Goal: Task Accomplishment & Management: Manage account settings

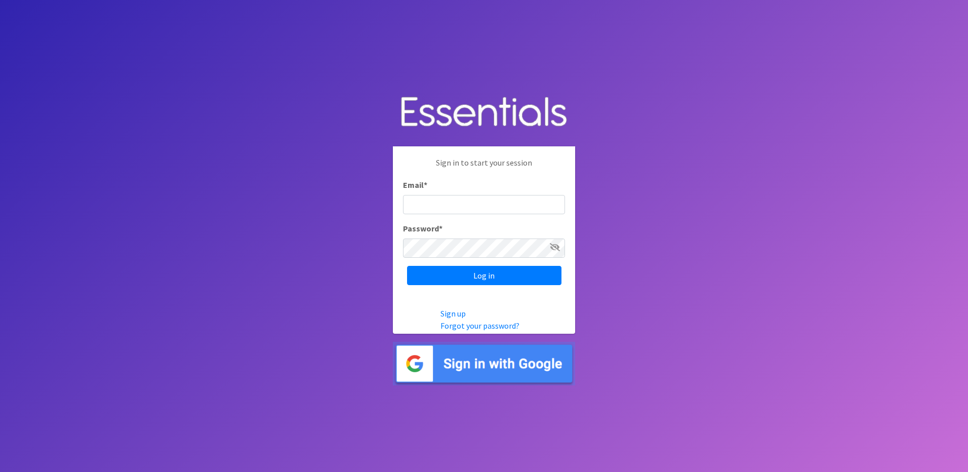
type input "info@marylanddiaperbank.org"
click at [496, 281] on input "Log in" at bounding box center [484, 275] width 154 height 19
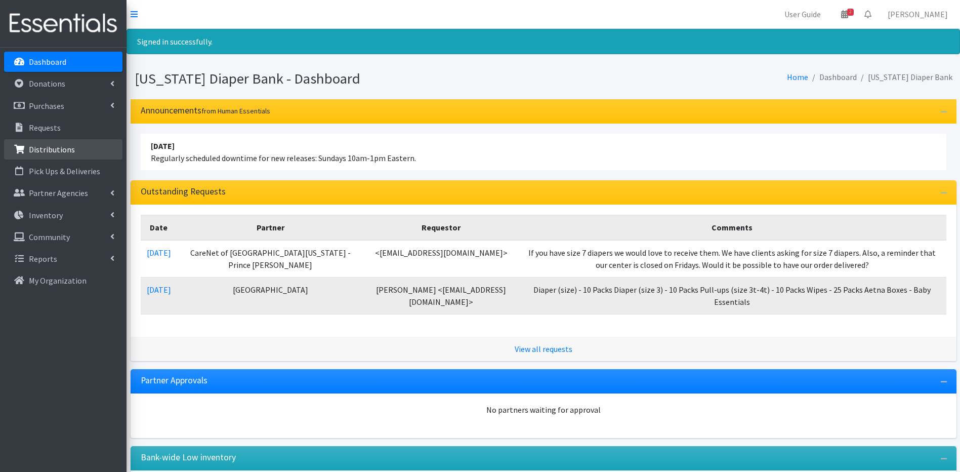
click at [51, 144] on p "Distributions" at bounding box center [52, 149] width 46 height 10
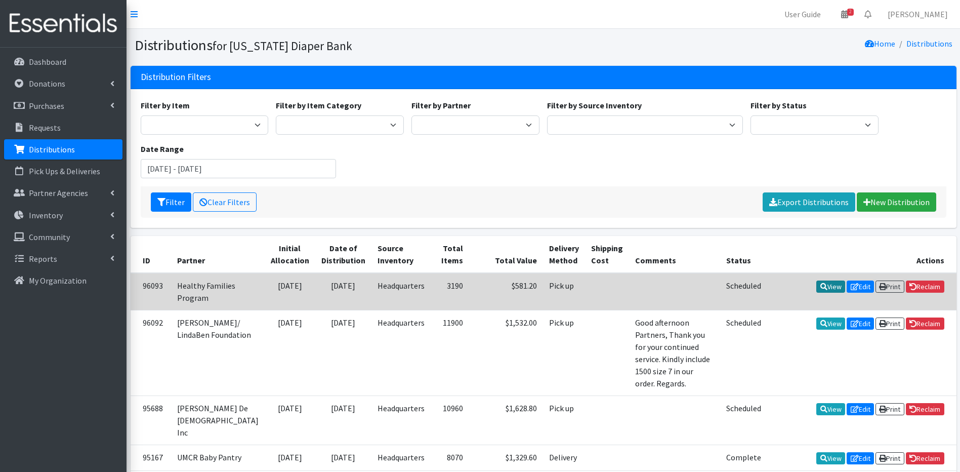
click at [821, 284] on icon at bounding box center [824, 286] width 7 height 7
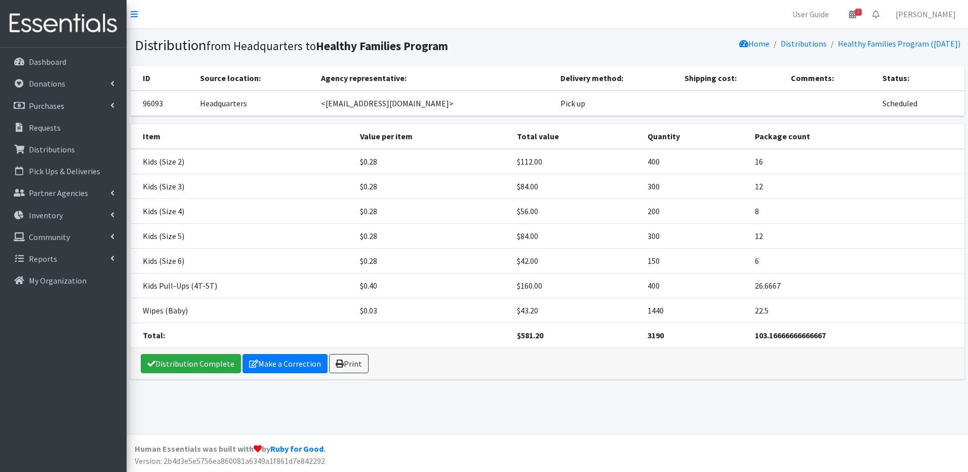
drag, startPoint x: 635, startPoint y: 240, endPoint x: 216, endPoint y: 338, distance: 430.4
click at [686, 240] on td "300" at bounding box center [695, 235] width 108 height 25
click at [270, 365] on link "Make a Correction" at bounding box center [284, 363] width 85 height 19
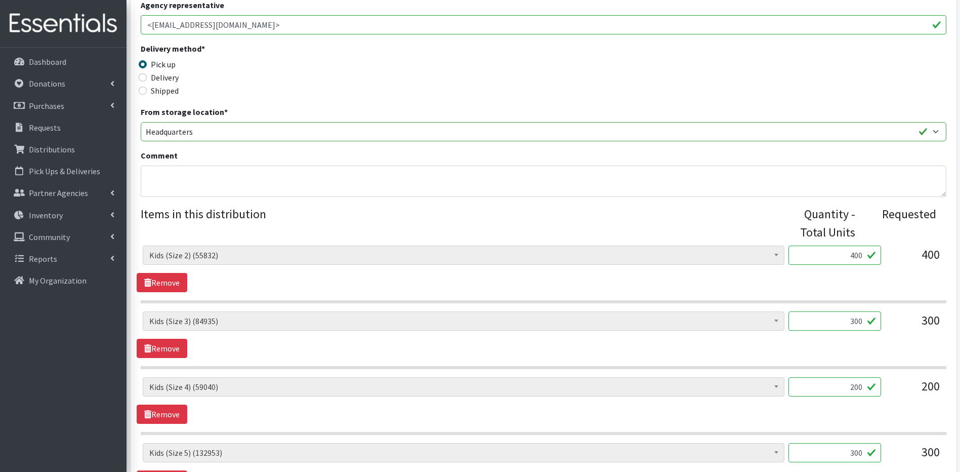
scroll to position [194, 0]
click at [855, 385] on input "200" at bounding box center [835, 385] width 93 height 19
type input "300"
click at [853, 449] on input "300" at bounding box center [835, 451] width 93 height 19
click at [893, 426] on section "Aetna Baby Box (22) Aetna Hygiene Kit - Women (7) Baby Bags (11) Baby Bibs (43)…" at bounding box center [544, 405] width 806 height 58
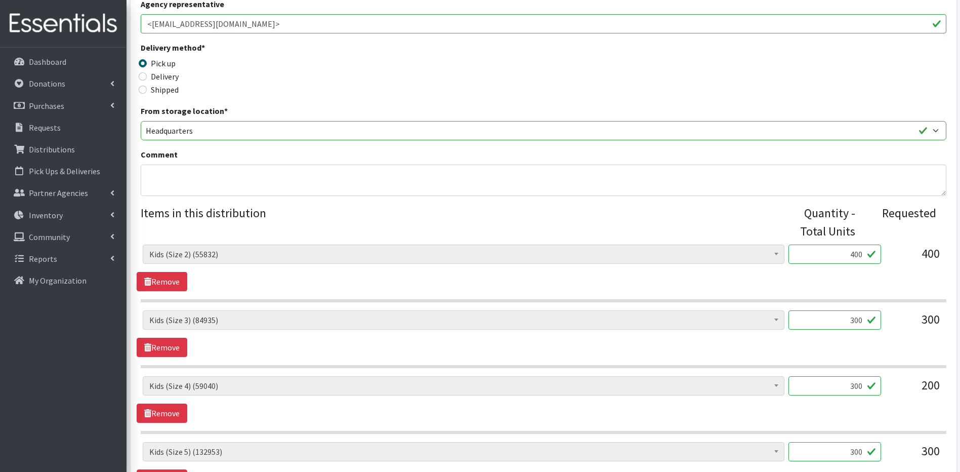
click at [854, 451] on input "300" at bounding box center [835, 451] width 93 height 19
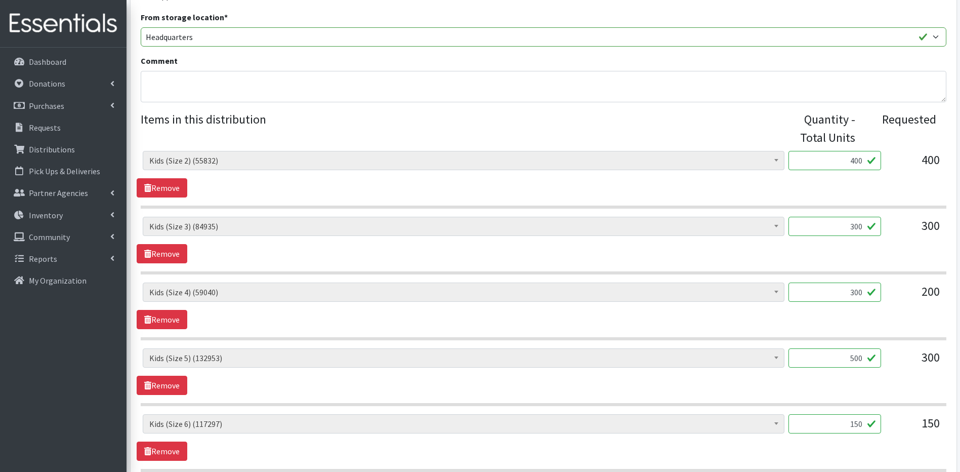
scroll to position [296, 0]
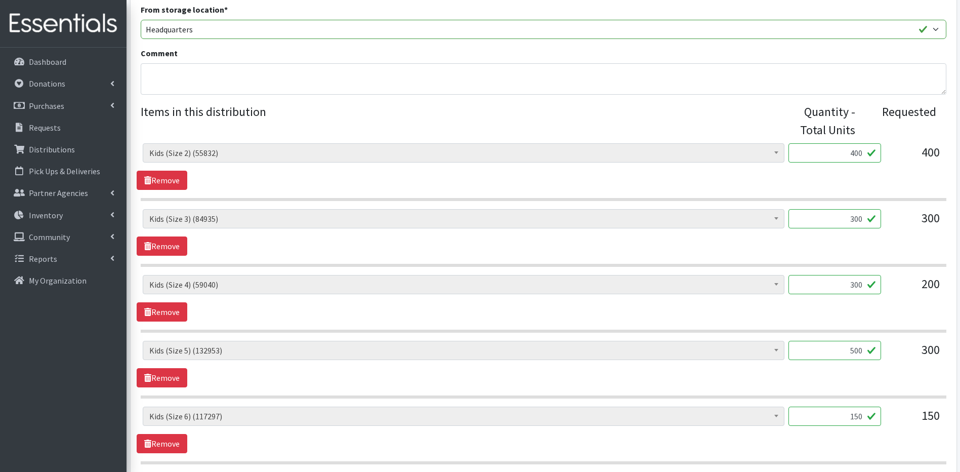
type input "500"
click at [854, 414] on input "150" at bounding box center [835, 416] width 93 height 19
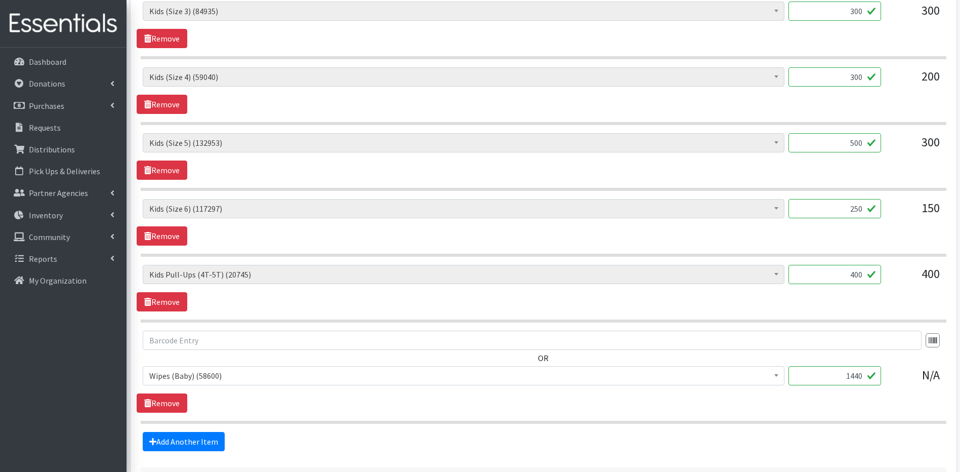
scroll to position [518, 0]
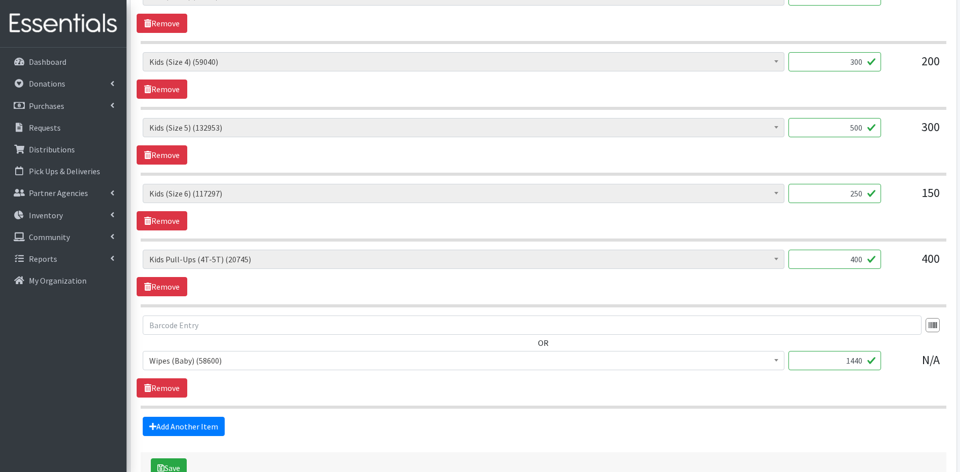
type input "250"
click at [960, 457] on div "Partner * Adventis Health Center [PERSON_NAME]/ LindaBen Foundation [PERSON_NAM…" at bounding box center [544, 24] width 834 height 954
click at [858, 359] on input "1440" at bounding box center [835, 360] width 93 height 19
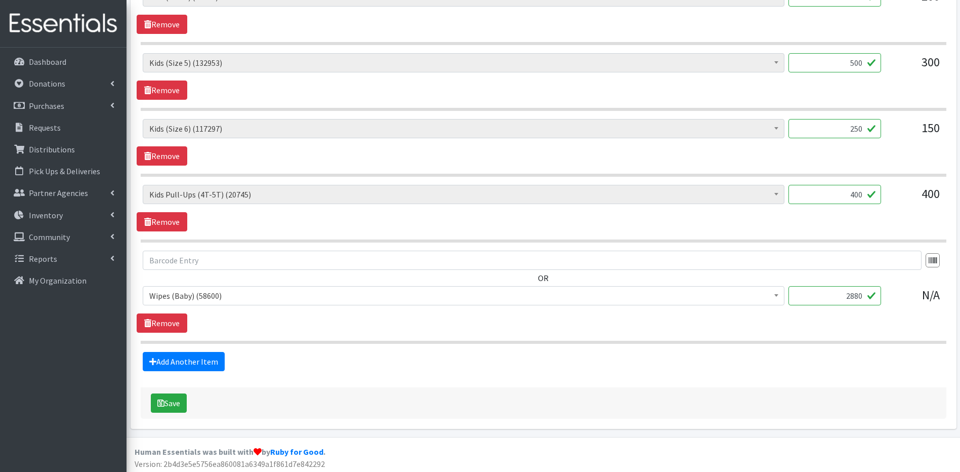
scroll to position [586, 0]
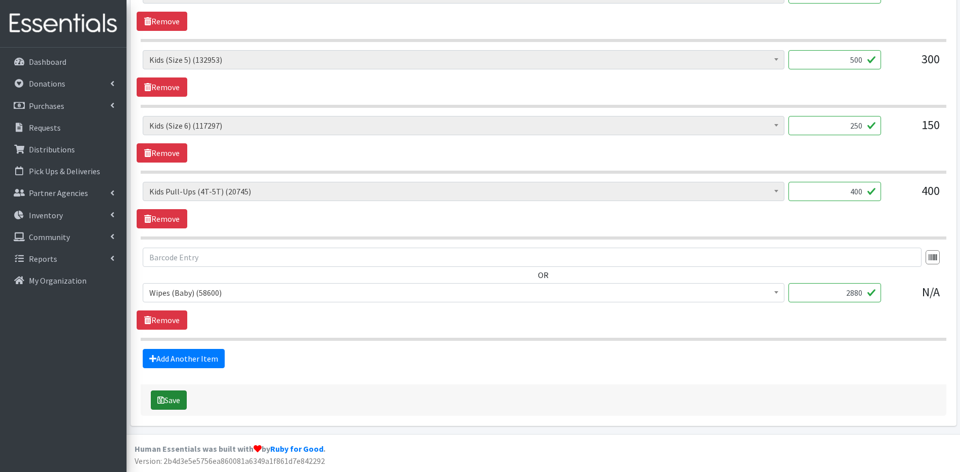
type input "2880"
click at [179, 395] on button "Save" at bounding box center [169, 399] width 36 height 19
